Goal: Task Accomplishment & Management: Manage account settings

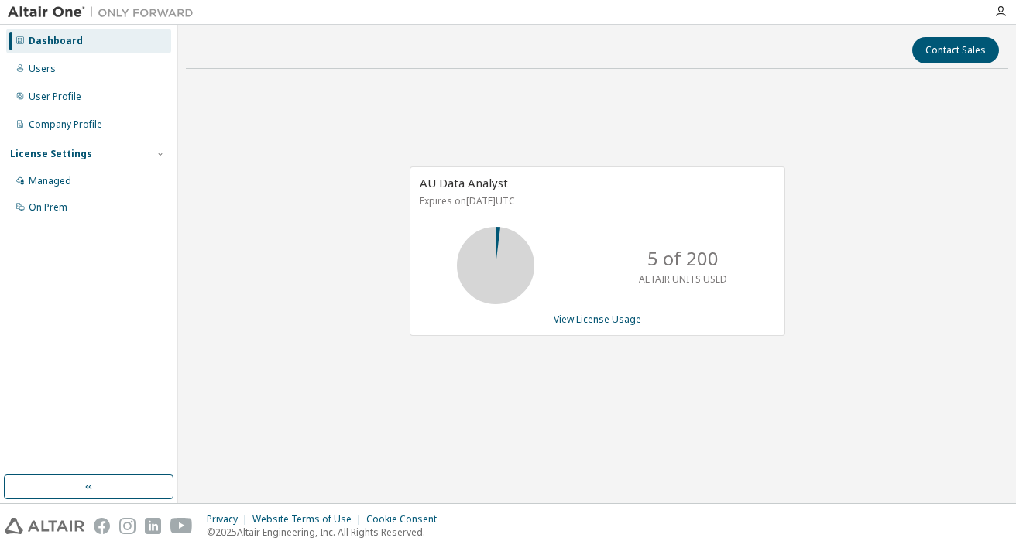
click at [999, 20] on div at bounding box center [1000, 11] width 31 height 23
click at [999, 15] on icon "button" at bounding box center [1000, 11] width 12 height 12
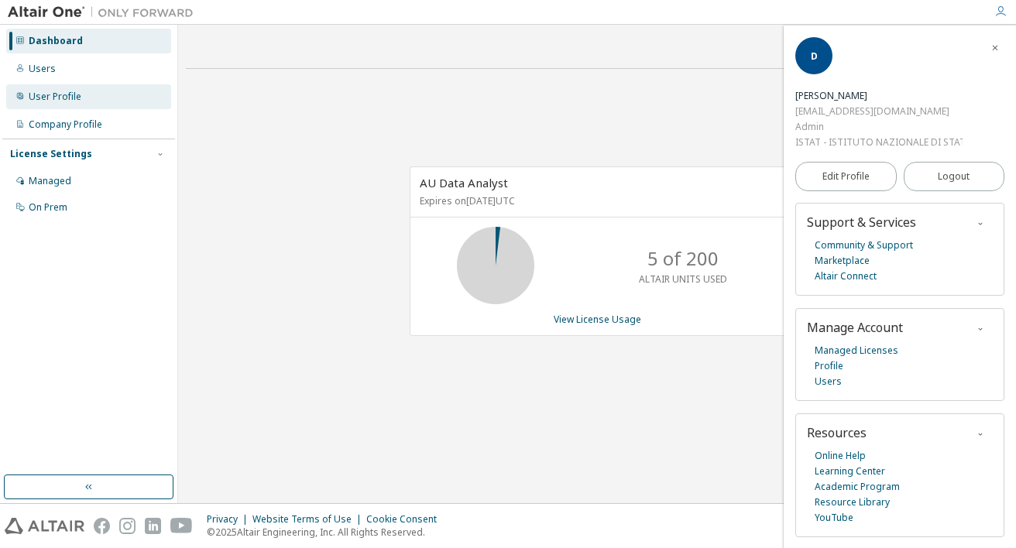
click at [70, 98] on div "User Profile" at bounding box center [55, 97] width 53 height 12
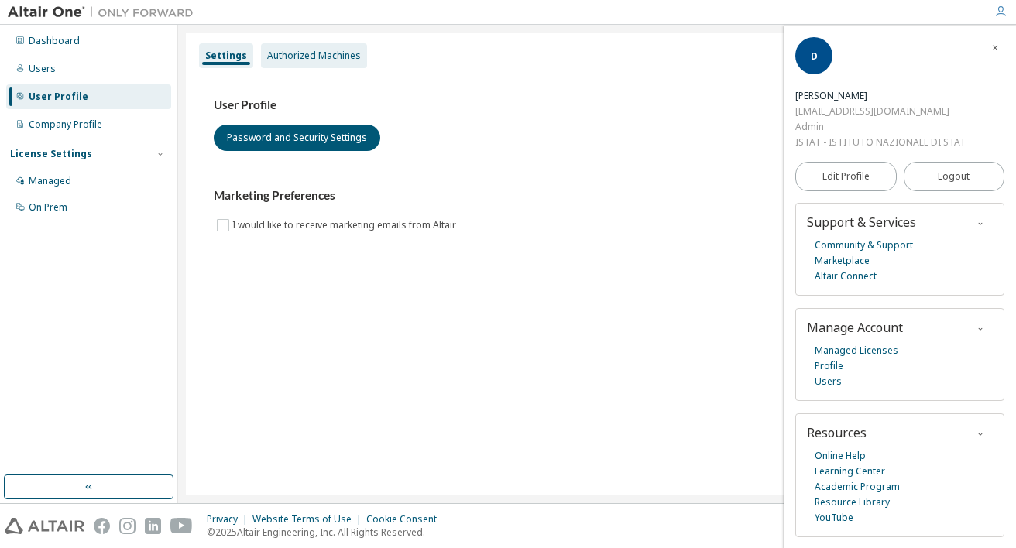
click at [302, 54] on div "Authorized Machines" at bounding box center [314, 56] width 94 height 12
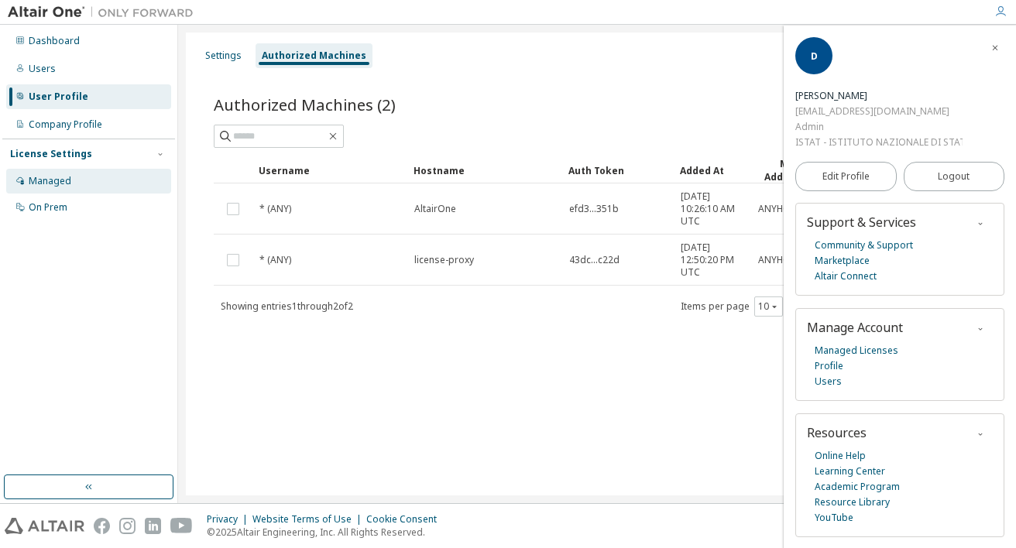
click at [47, 185] on div "Managed" at bounding box center [50, 181] width 43 height 12
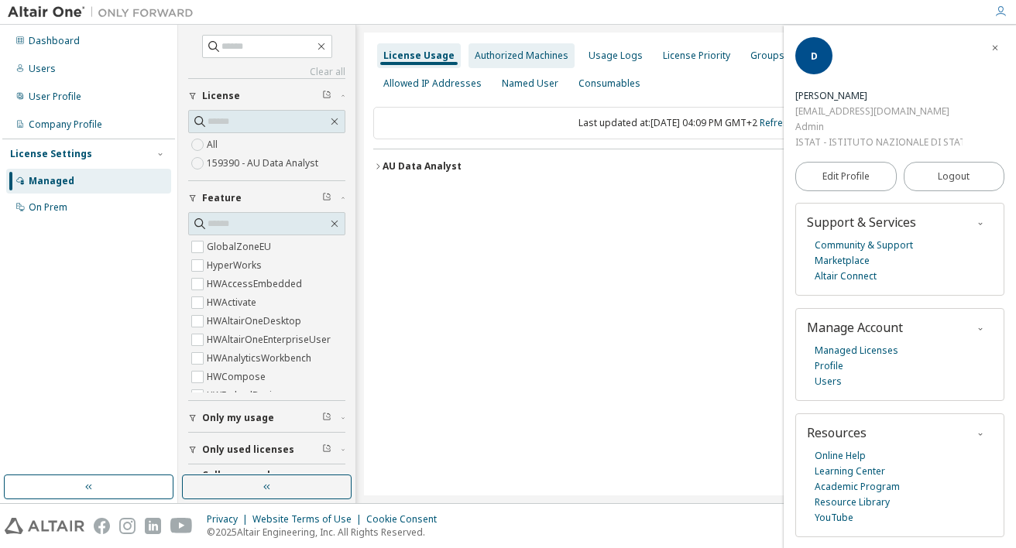
click at [539, 48] on div "Authorized Machines" at bounding box center [521, 55] width 106 height 25
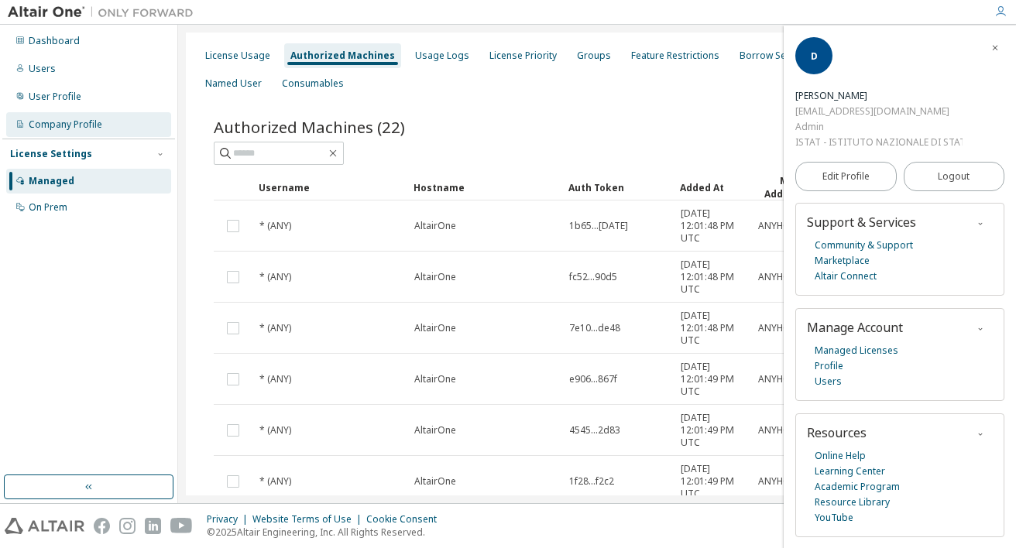
click at [69, 129] on div "Company Profile" at bounding box center [66, 124] width 74 height 12
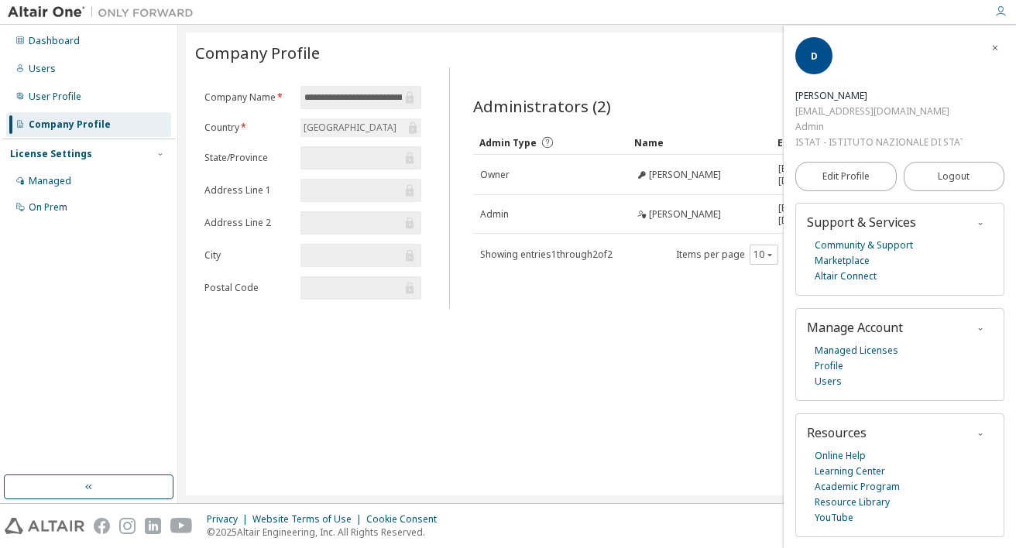
click at [65, 155] on div "License Settings" at bounding box center [51, 154] width 82 height 12
click at [60, 180] on div "Managed" at bounding box center [50, 181] width 43 height 12
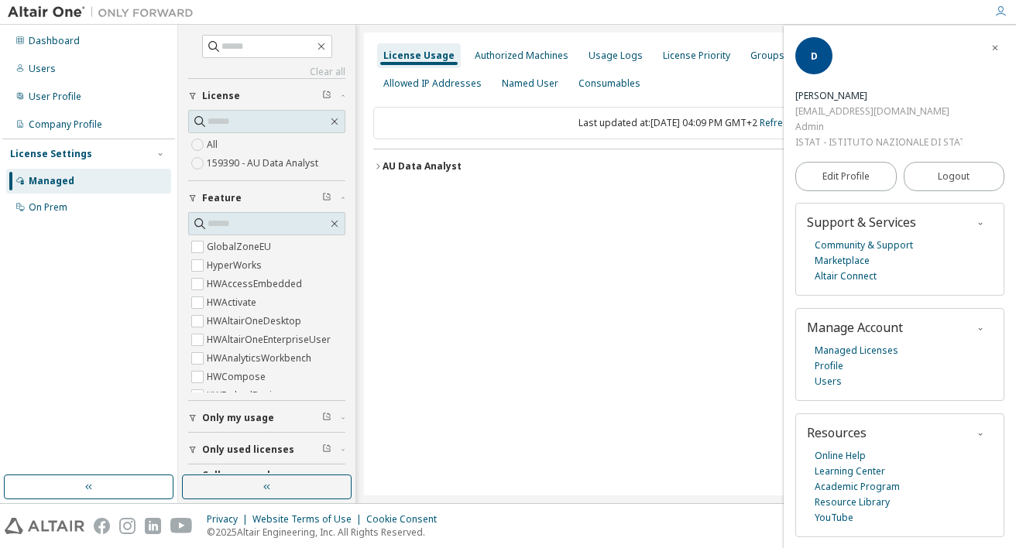
click at [1001, 11] on icon "button" at bounding box center [1000, 11] width 12 height 12
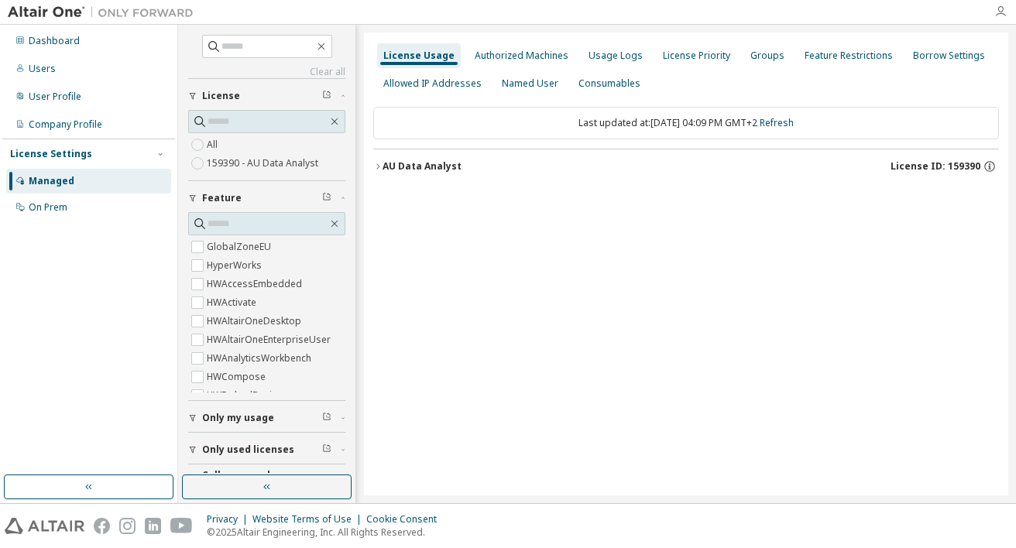
click at [1002, 12] on icon "button" at bounding box center [1000, 11] width 12 height 12
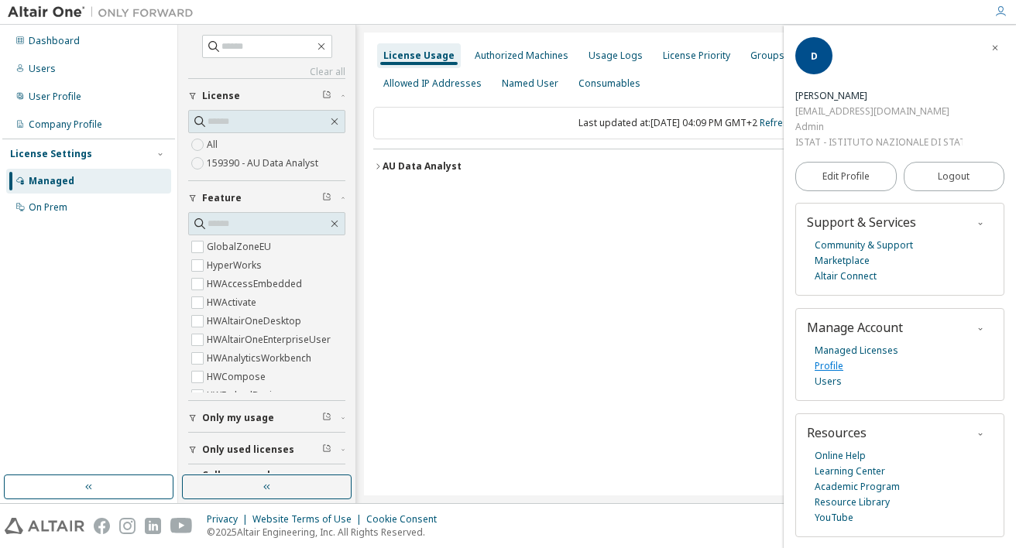
click at [834, 369] on link "Profile" at bounding box center [828, 365] width 29 height 15
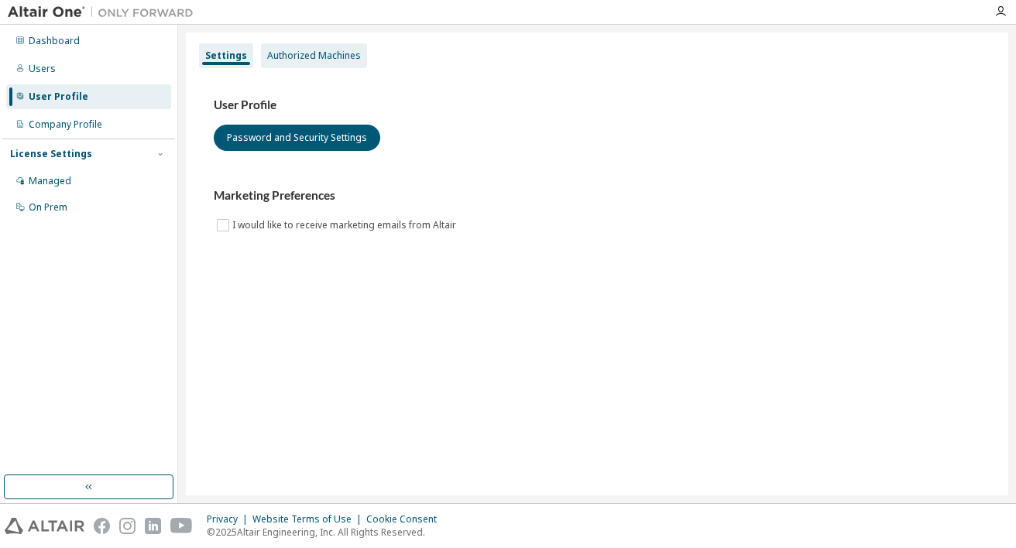
click at [302, 56] on div "Authorized Machines" at bounding box center [314, 56] width 94 height 12
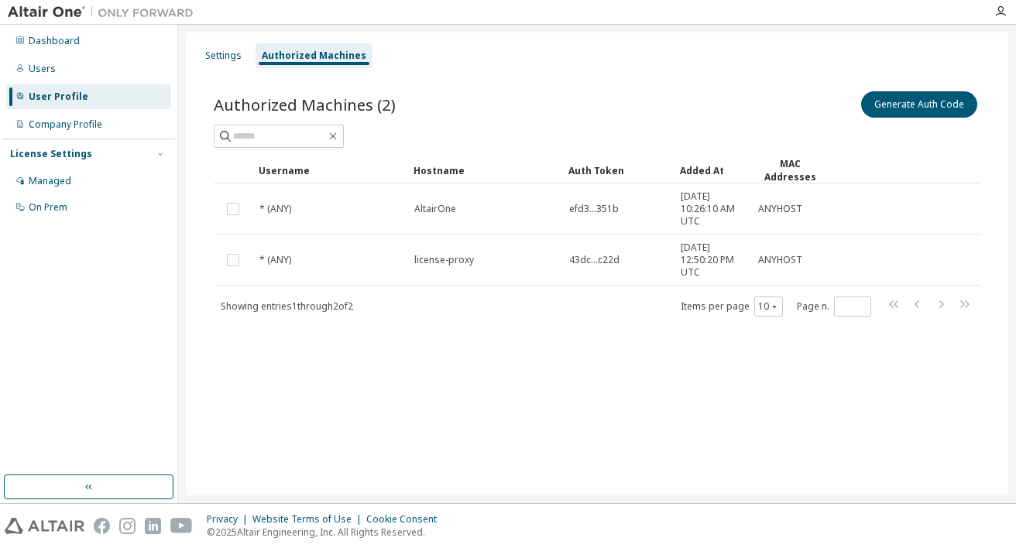
click at [327, 410] on div "Settings Authorized Machines Authorized Machines (2) Generate Auth Code Clear L…" at bounding box center [597, 264] width 822 height 463
